Goal: Transaction & Acquisition: Subscribe to service/newsletter

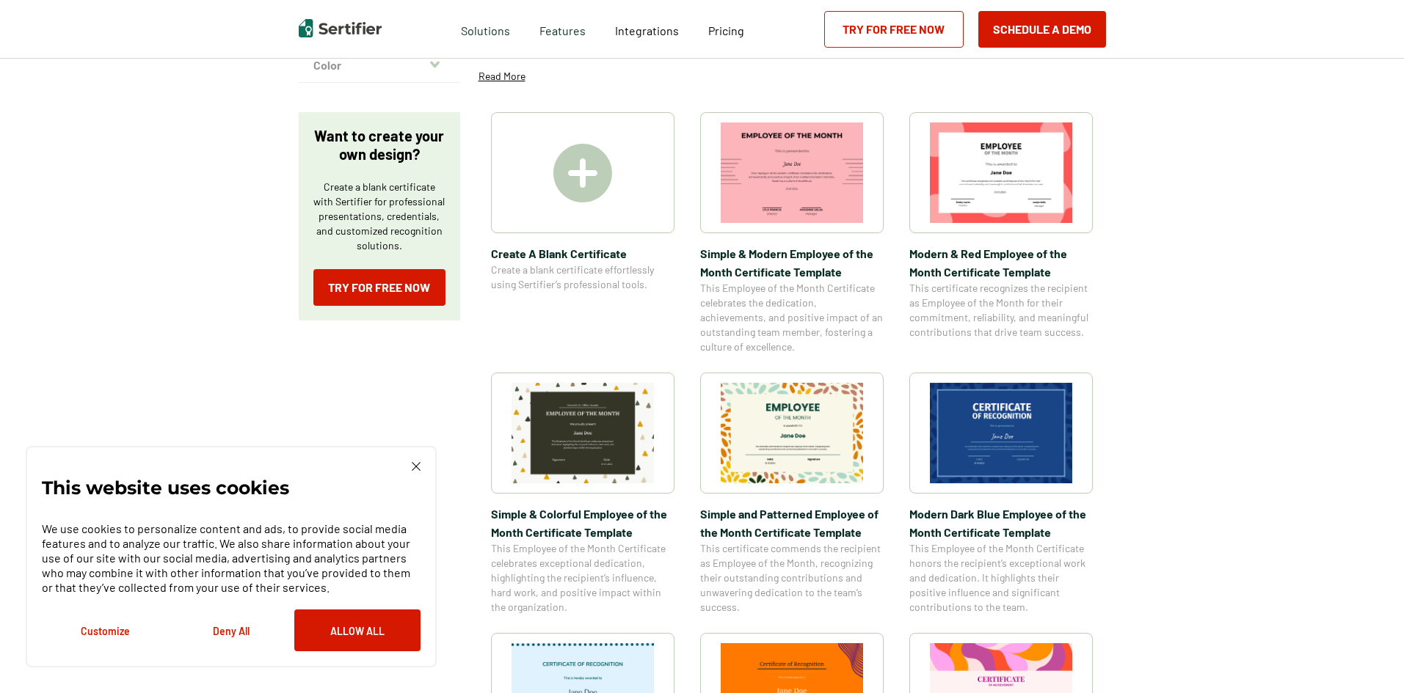
scroll to position [178, 0]
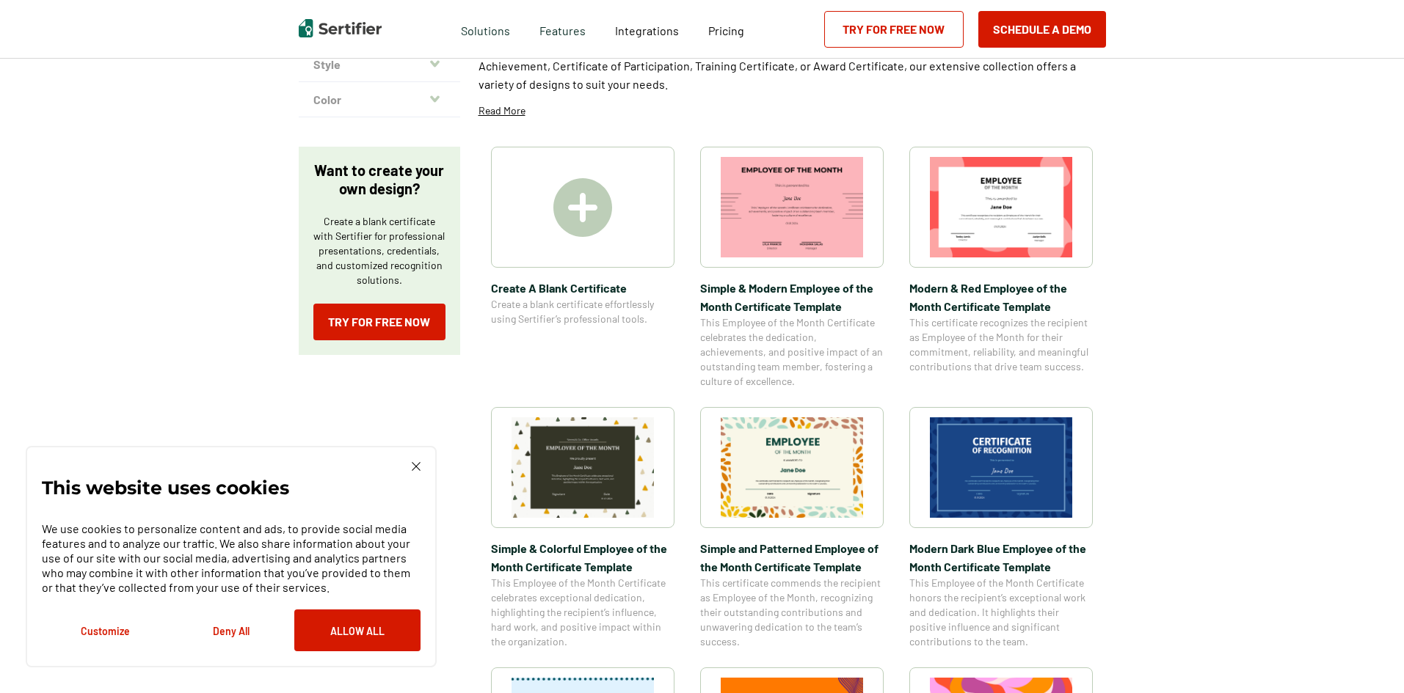
click at [879, 49] on div "Schedule a Demo Try for Free Now" at bounding box center [965, 29] width 282 height 59
click at [878, 42] on link "Try for Free Now" at bounding box center [893, 29] width 139 height 37
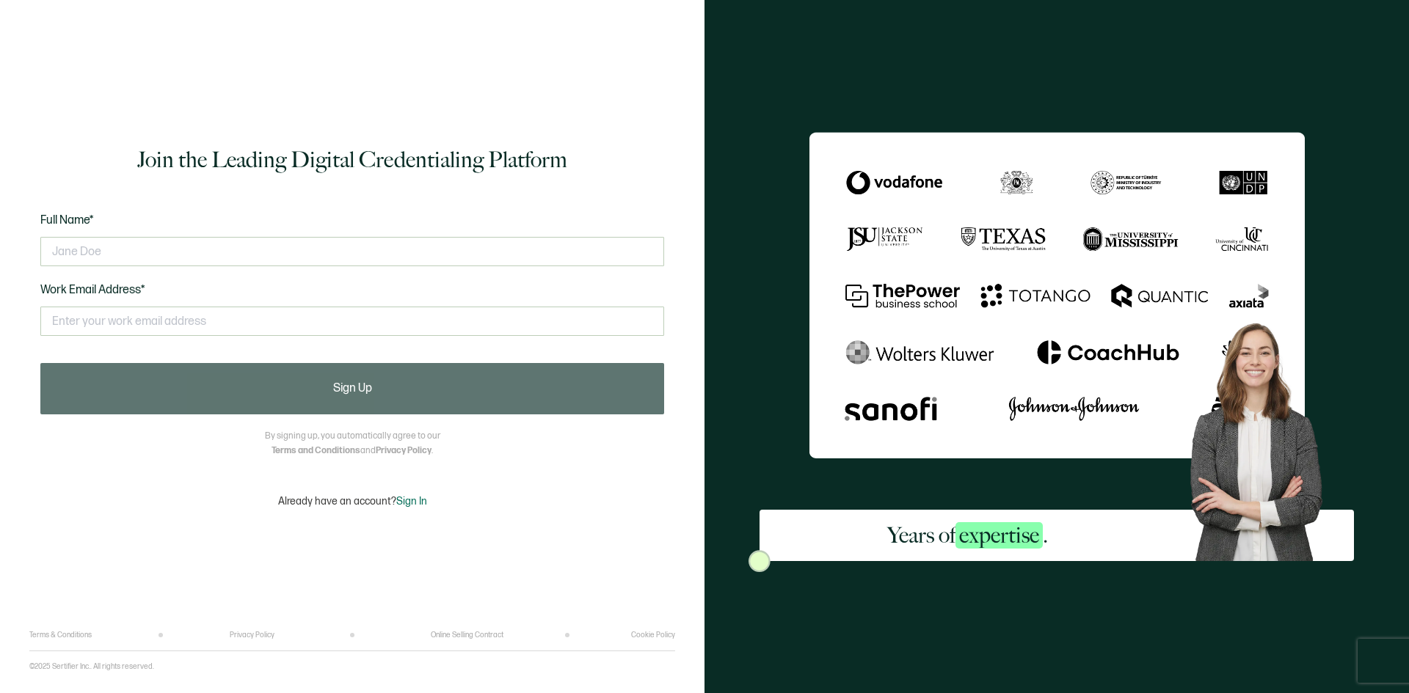
click at [501, 227] on div "Full Name* Work Email Address* This doesn't look like a valid email." at bounding box center [352, 283] width 624 height 145
click at [497, 260] on input "text" at bounding box center [352, 251] width 624 height 29
click at [506, 324] on input "text" at bounding box center [352, 321] width 624 height 29
click at [506, 324] on input "K" at bounding box center [352, 321] width 624 height 29
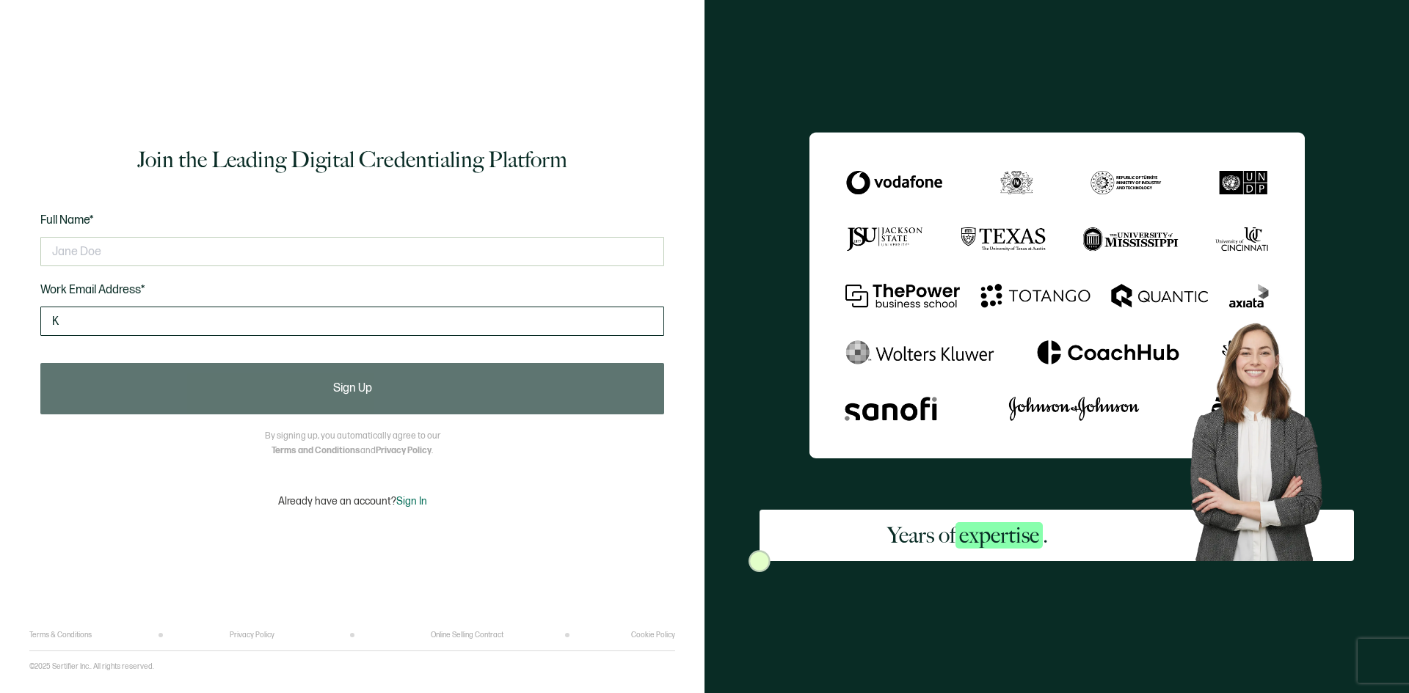
type input "a"
type input "reylado.kathryn@gmail.com"
click at [490, 240] on input "text" at bounding box center [352, 251] width 624 height 29
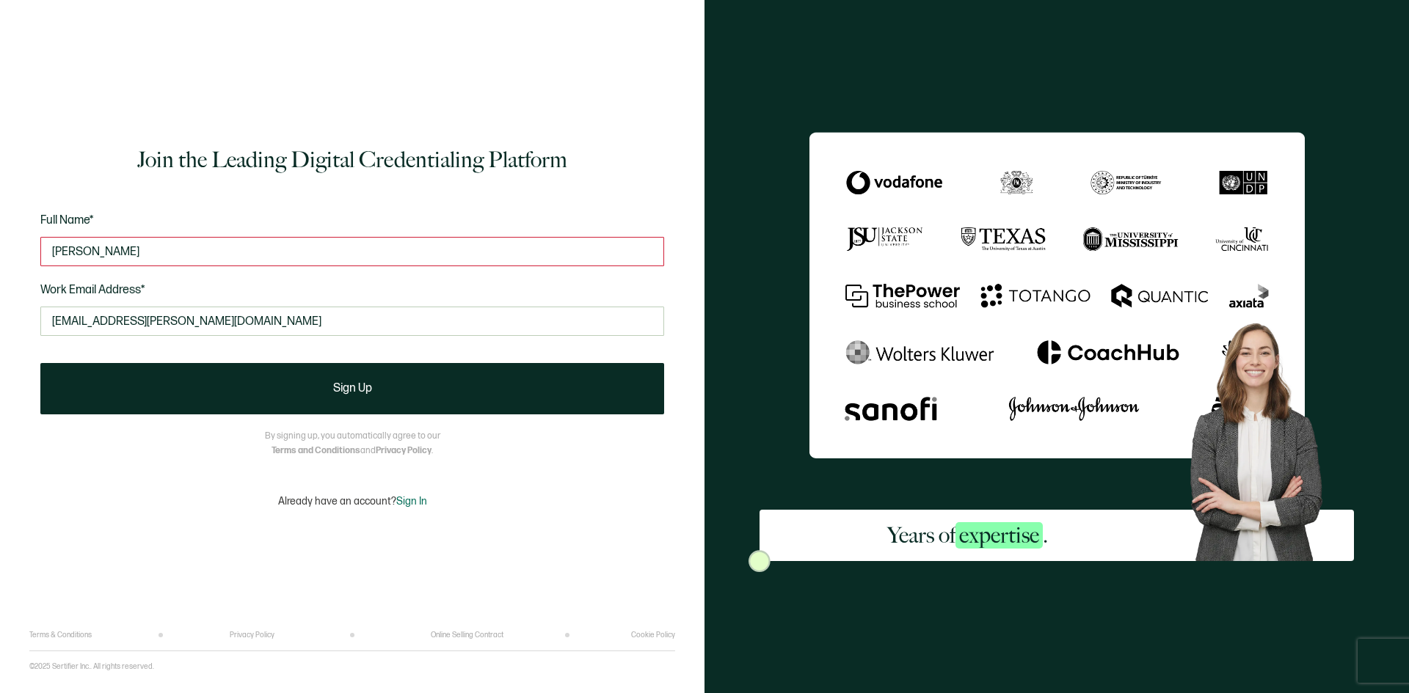
type input "Kaye Bright"
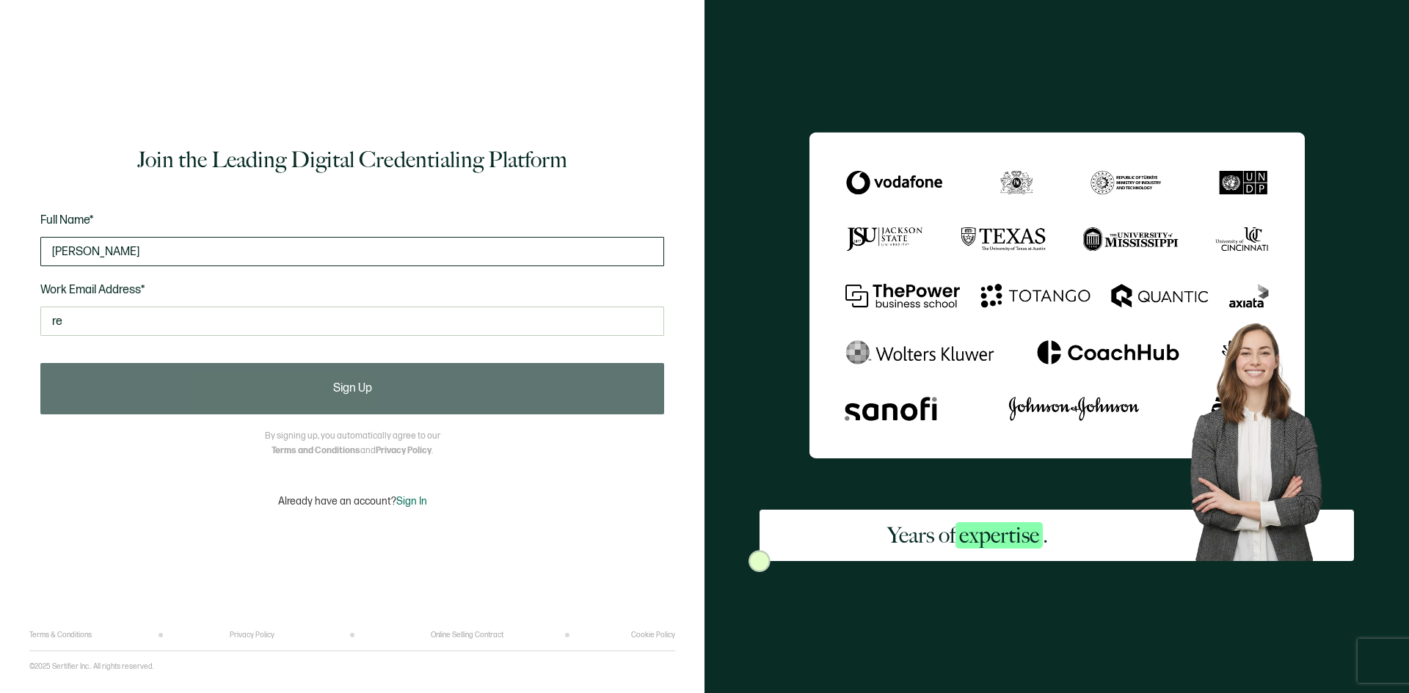
type input "r"
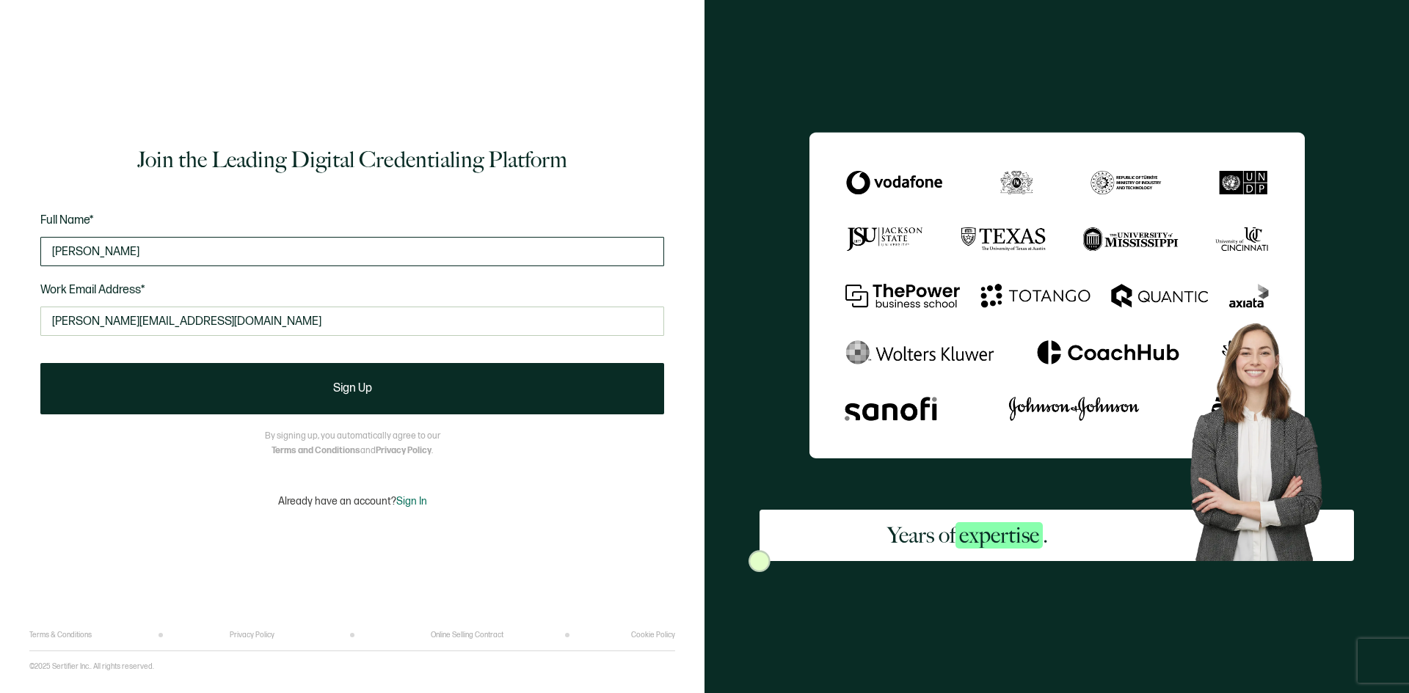
type input "kaye.r@colorstreet.com"
